Goal: Task Accomplishment & Management: Manage account settings

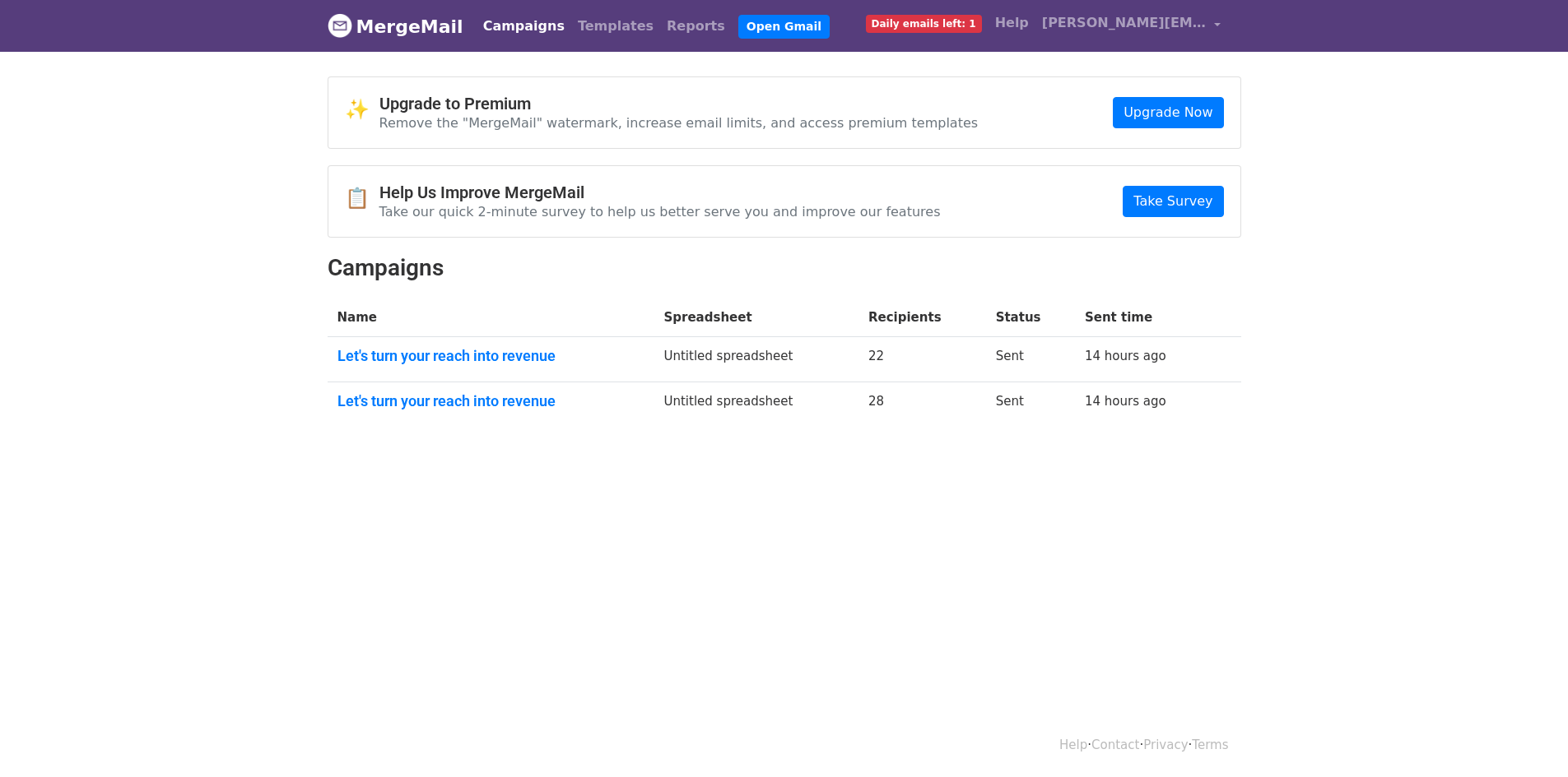
click at [772, 564] on html "MergeMail Campaigns Templates Reports Open Gmail Daily emails left: 1 Help part…" at bounding box center [784, 388] width 1568 height 777
click at [982, 18] on span "Daily emails left: 1" at bounding box center [924, 23] width 116 height 18
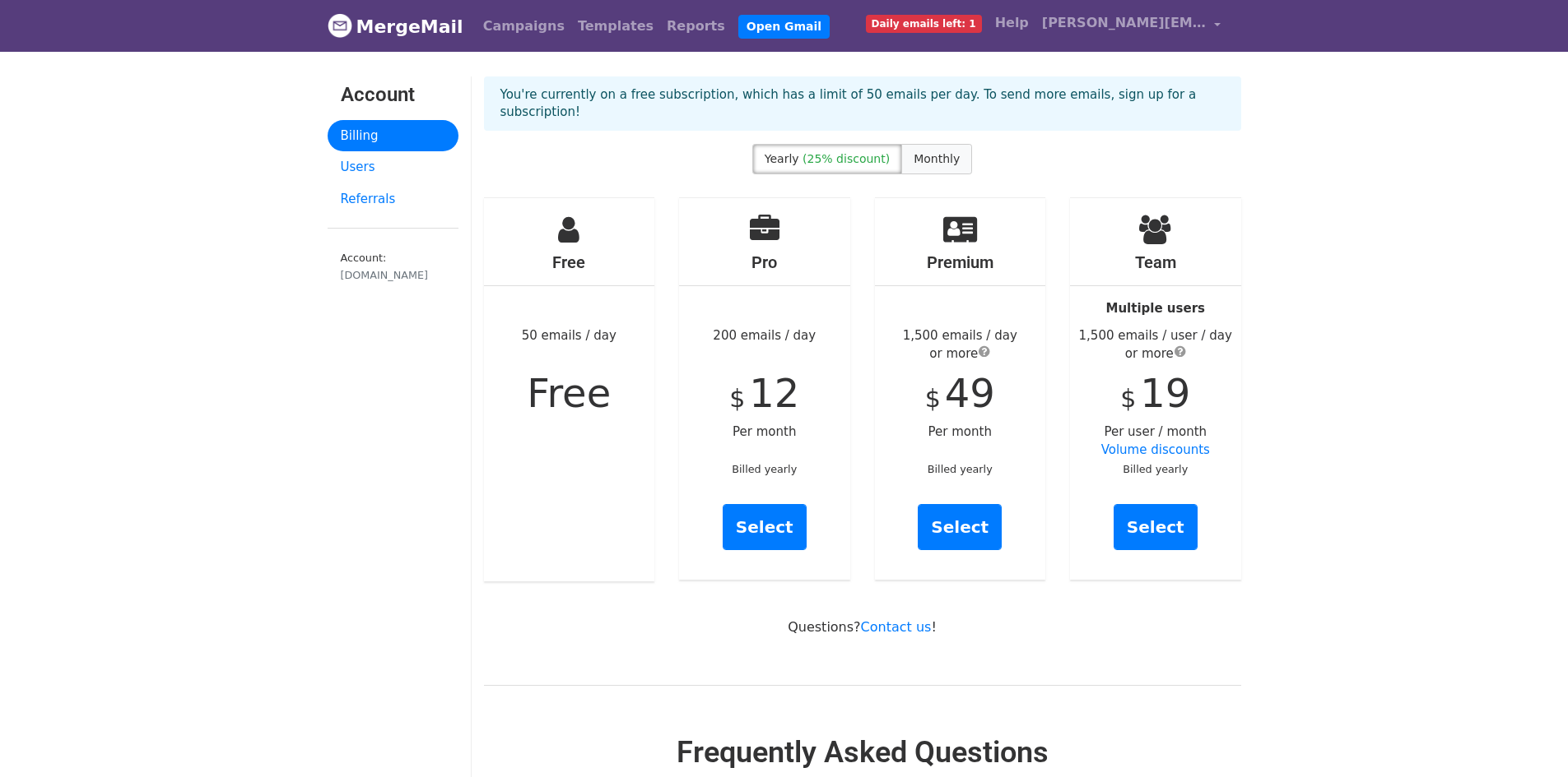
click at [956, 144] on label "Monthly" at bounding box center [936, 158] width 71 height 30
click at [882, 152] on span "(25% discount)" at bounding box center [846, 158] width 87 height 13
click at [982, 22] on span "Daily emails left: 1" at bounding box center [924, 23] width 116 height 18
click at [1207, 25] on span "[PERSON_NAME][EMAIL_ADDRESS][DOMAIN_NAME]" at bounding box center [1124, 23] width 165 height 20
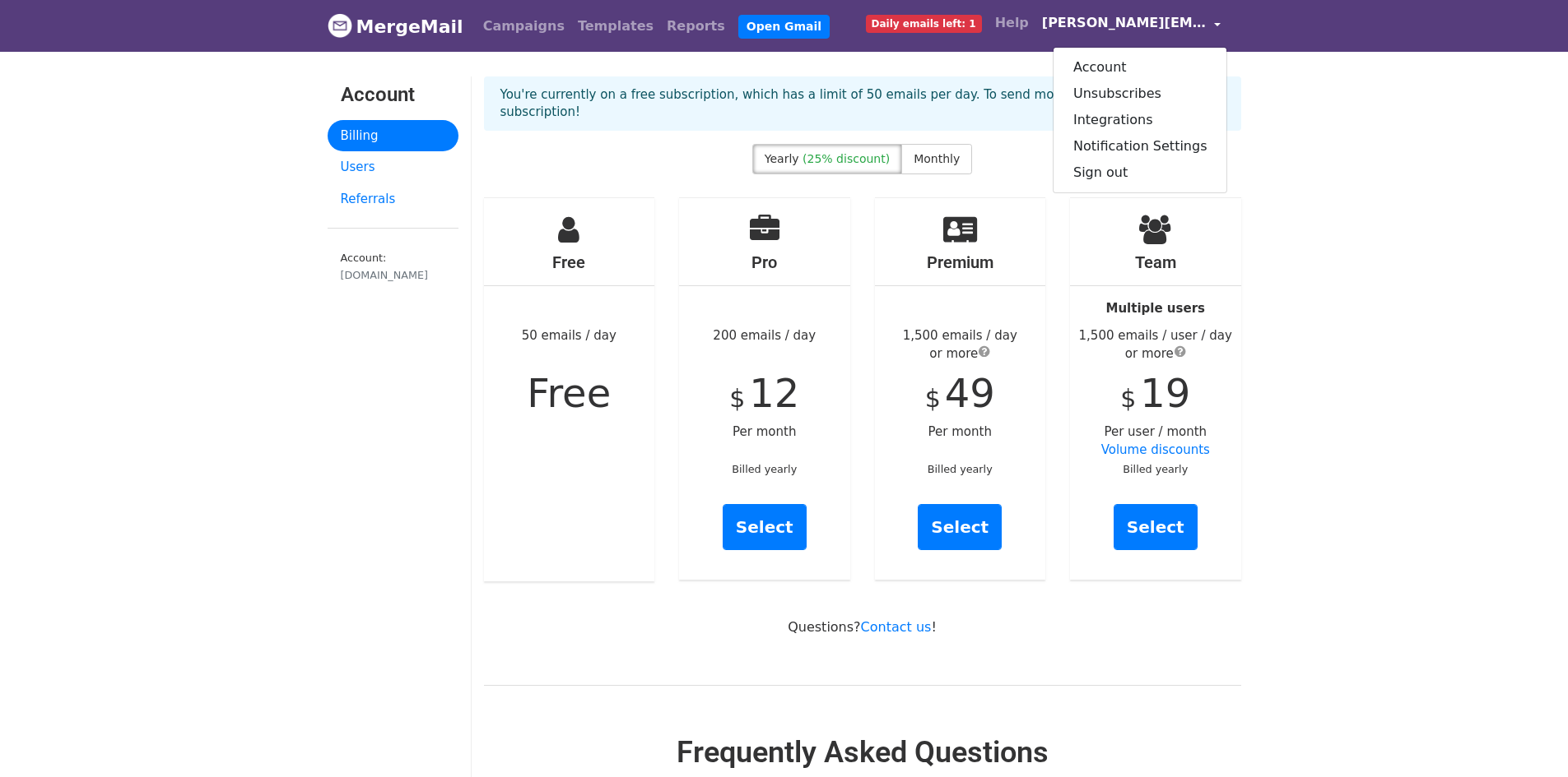
drag, startPoint x: 1348, startPoint y: 227, endPoint x: 1316, endPoint y: 250, distance: 39.4
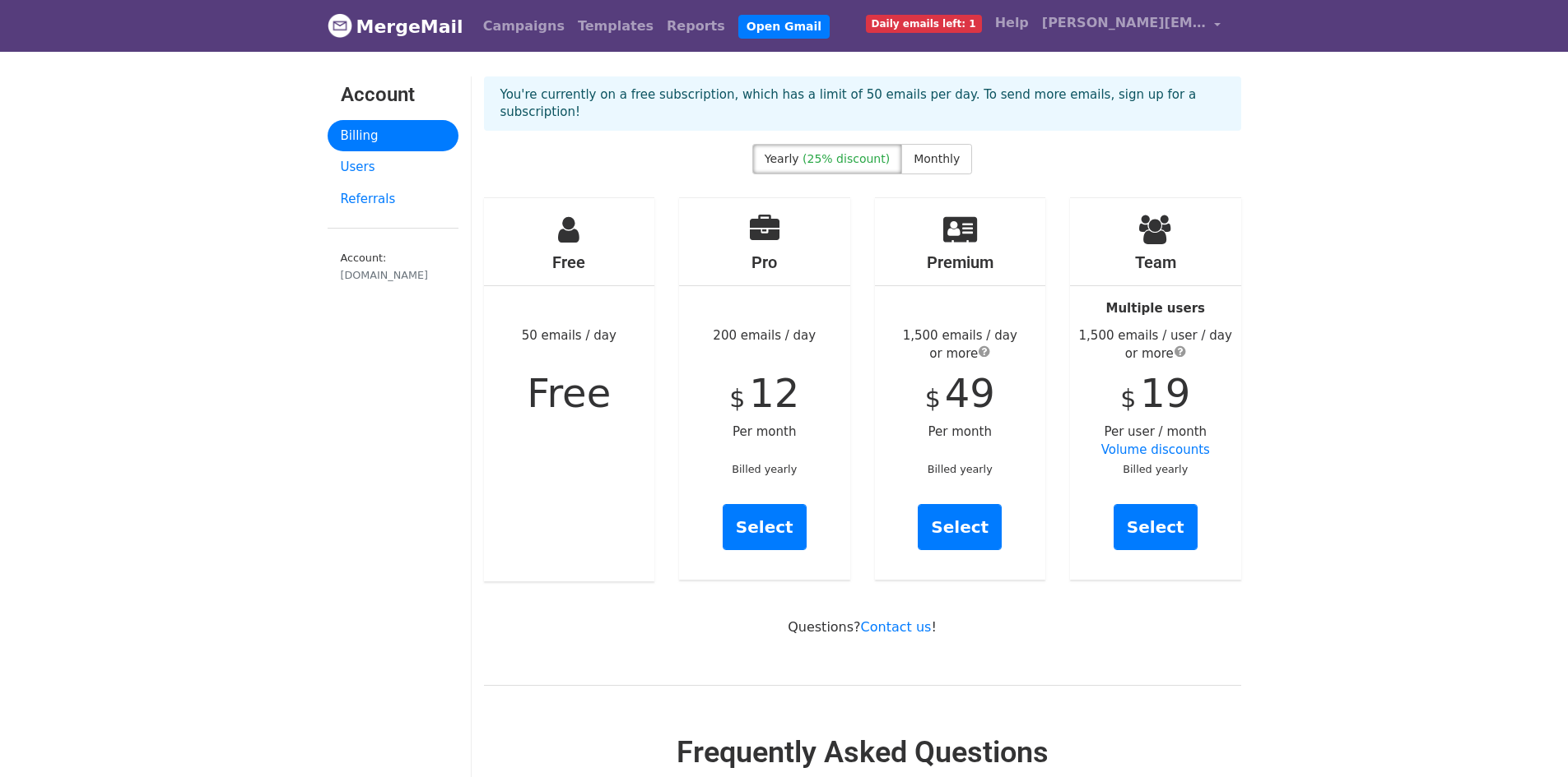
click at [996, 6] on nav "MergeMail Campaigns Templates Reports Open Gmail Daily emails left: 1 Help part…" at bounding box center [784, 26] width 913 height 52
click at [982, 25] on span "Daily emails left: 1" at bounding box center [924, 23] width 116 height 18
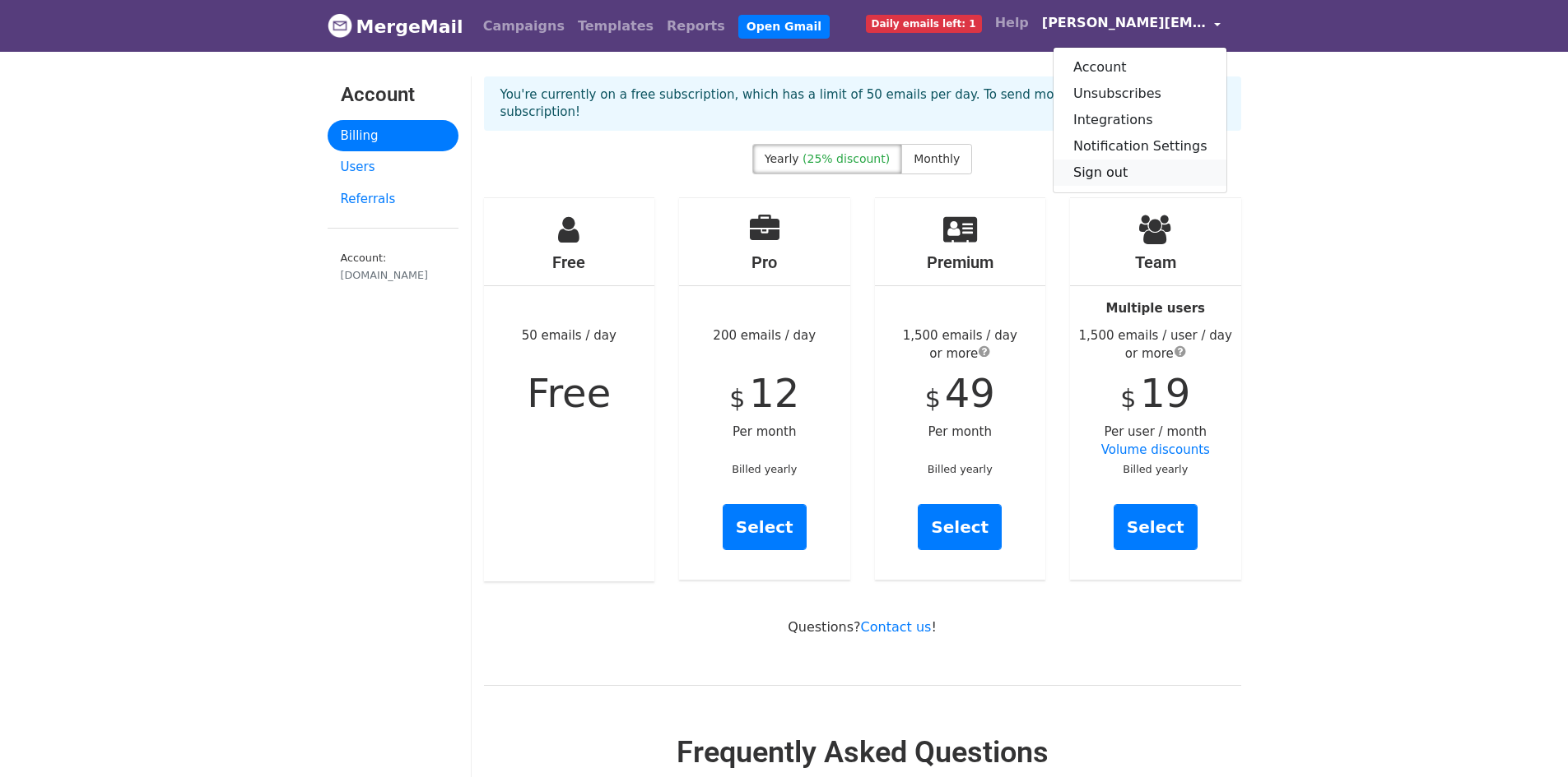
click at [1100, 165] on link "Sign out" at bounding box center [1140, 172] width 173 height 26
